Goal: Navigation & Orientation: Find specific page/section

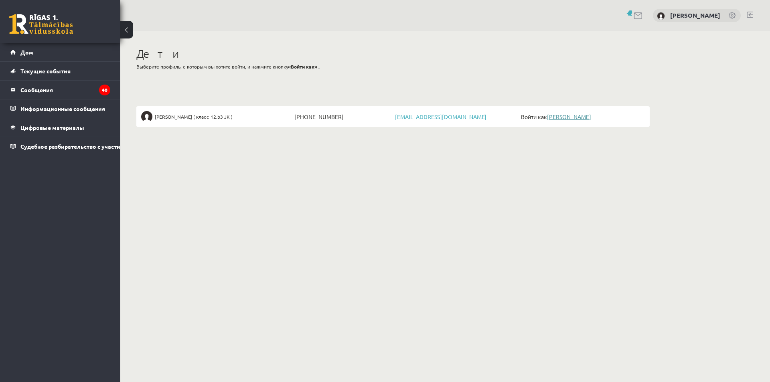
click at [567, 118] on font "[PERSON_NAME]" at bounding box center [569, 116] width 44 height 7
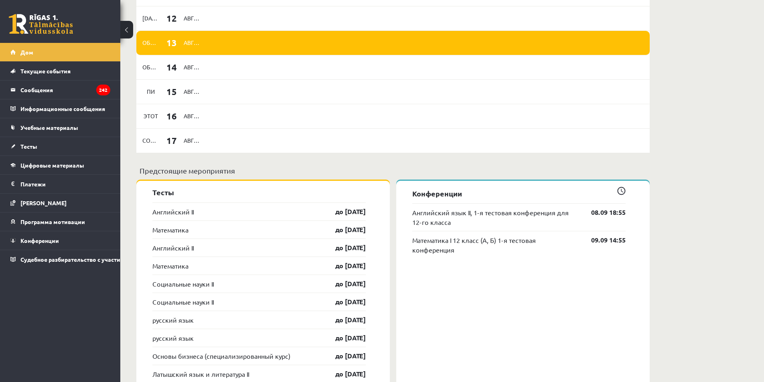
scroll to position [522, 0]
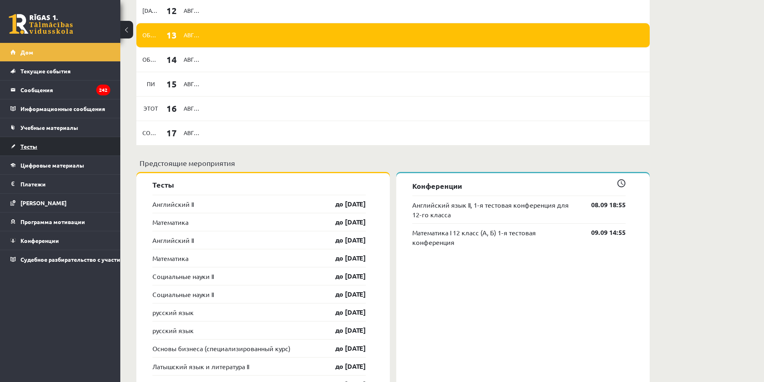
click at [21, 146] on font "Тесты" at bounding box center [28, 146] width 17 height 7
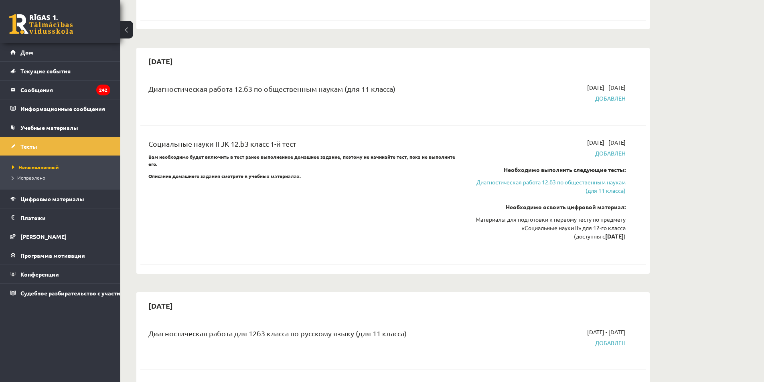
scroll to position [682, 0]
click at [554, 178] on font "Диагностическая работа 12.б3 по общественным наукам (для 11 класса)" at bounding box center [551, 186] width 149 height 16
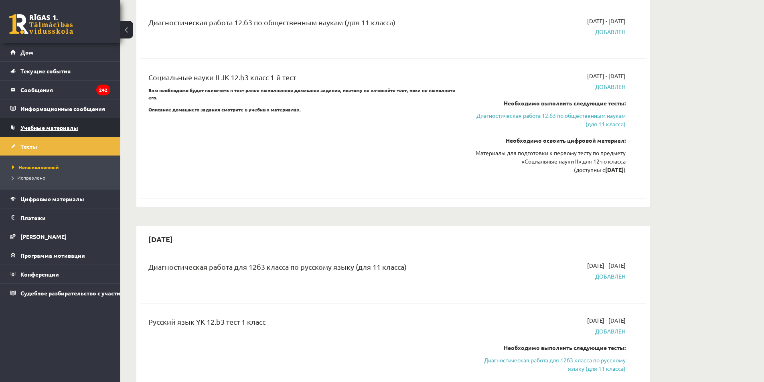
click at [47, 127] on font "Учебные материалы" at bounding box center [49, 127] width 58 height 7
